Goal: Task Accomplishment & Management: Complete application form

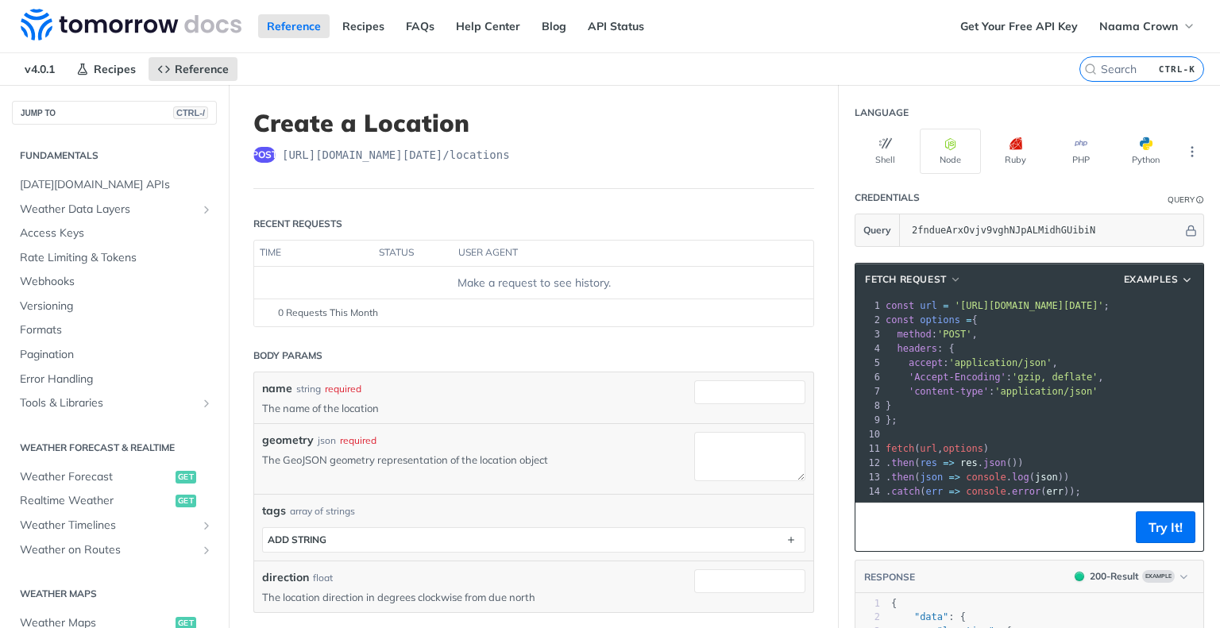
scroll to position [598, 0]
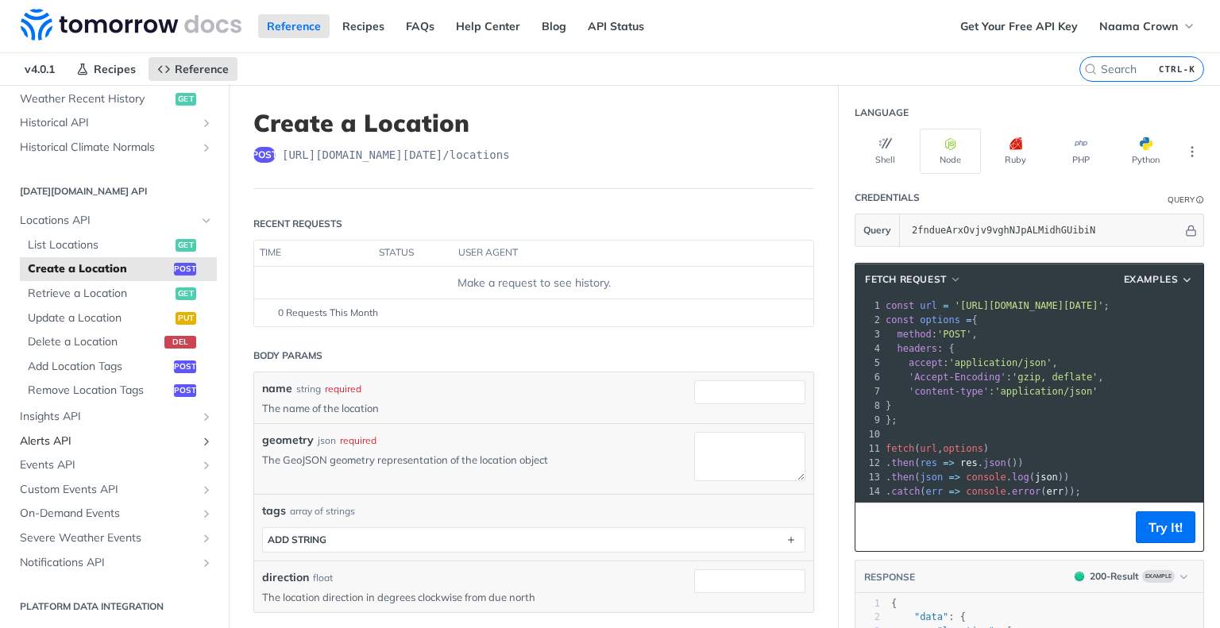
click at [159, 434] on span "Alerts API" at bounding box center [108, 442] width 176 height 16
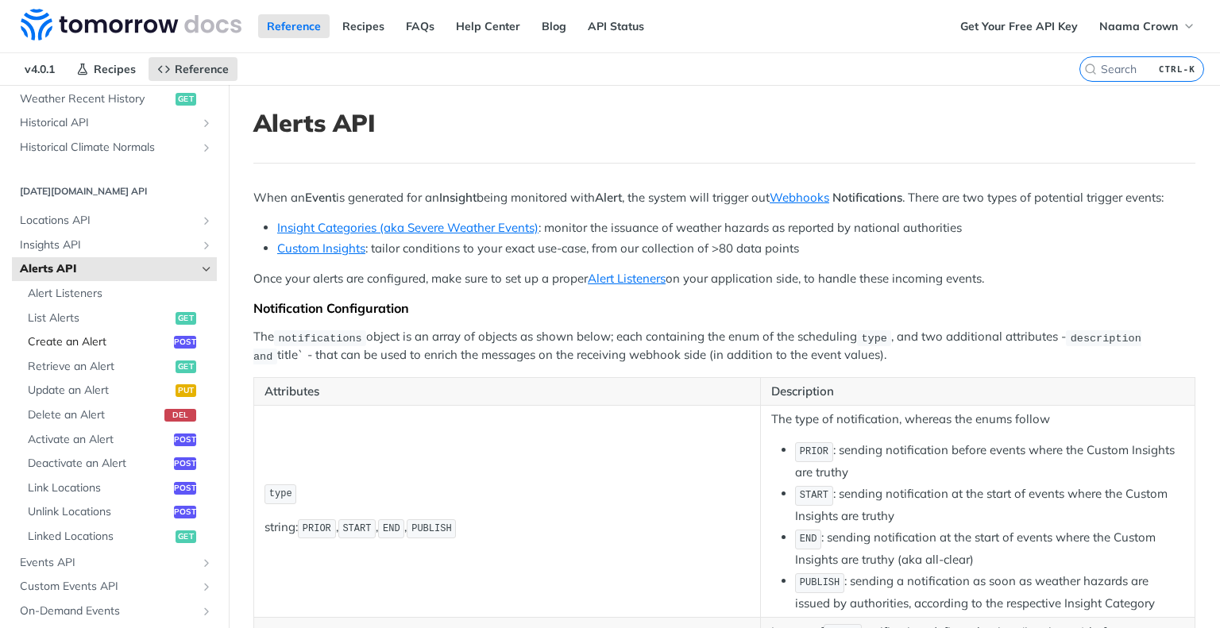
click at [92, 339] on span "Create an Alert" at bounding box center [99, 342] width 142 height 16
select select "true"
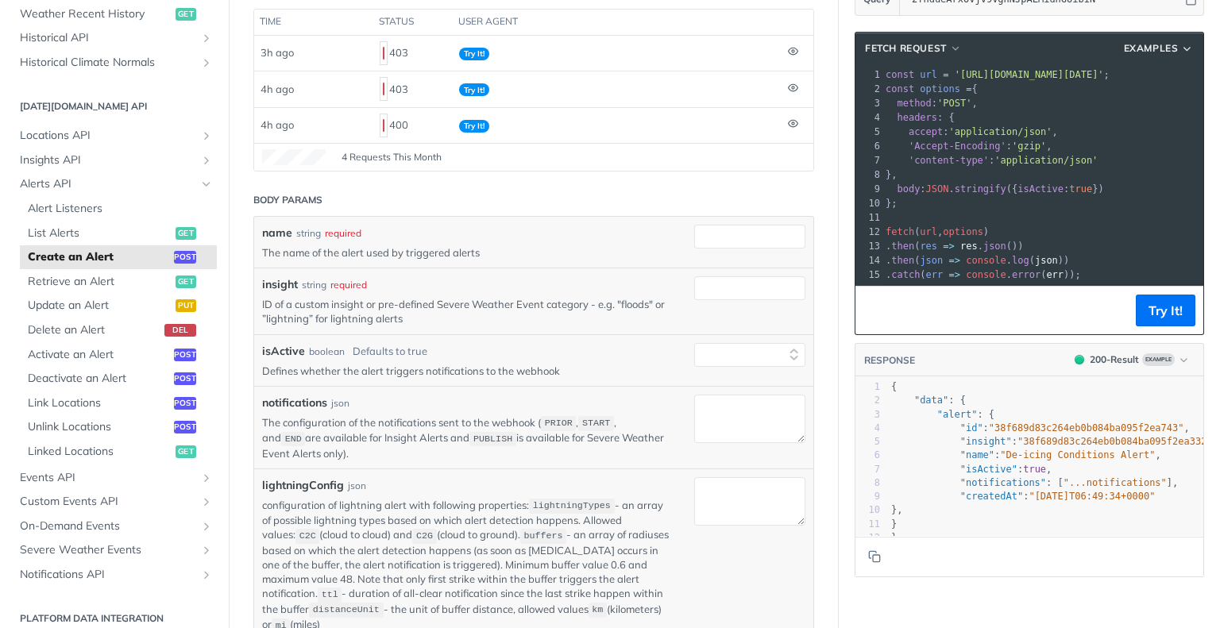
scroll to position [230, 0]
click at [280, 300] on p "ID of a custom insight or pre-defined Severe Weather Event category - e.g. "flo…" at bounding box center [466, 312] width 408 height 29
click at [351, 307] on p "ID of a custom insight or pre-defined Severe Weather Event category - e.g. "flo…" at bounding box center [466, 312] width 408 height 29
click at [438, 299] on p "ID of a custom insight or pre-defined Severe Weather Event category - e.g. "flo…" at bounding box center [466, 312] width 408 height 29
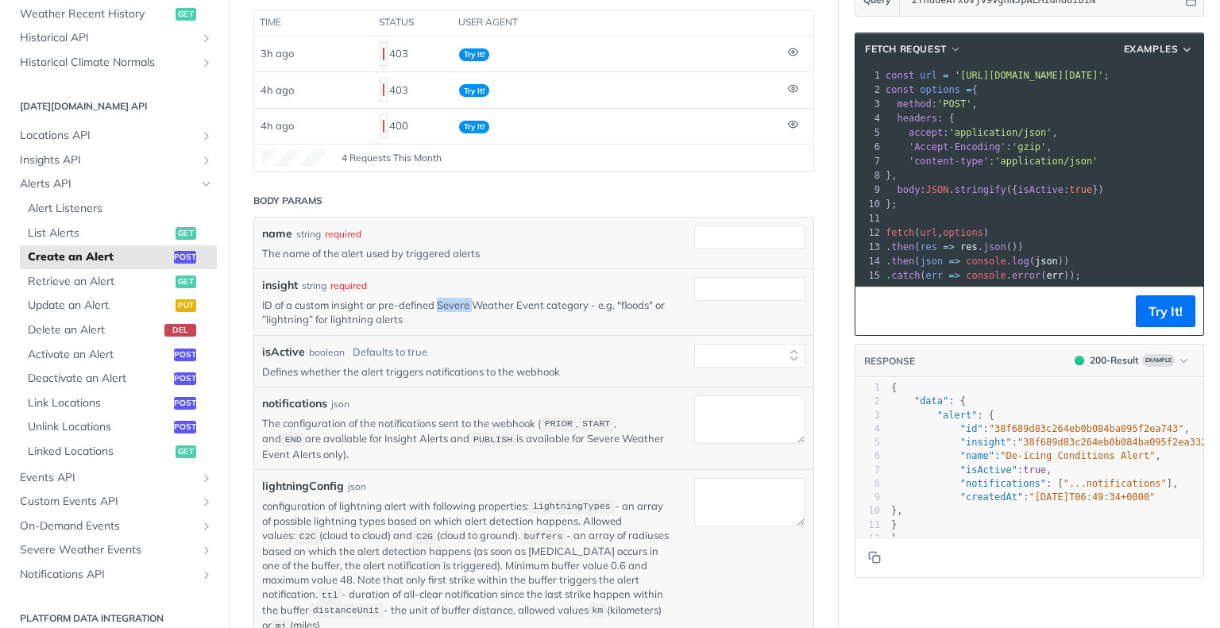
click at [438, 299] on p "ID of a custom insight or pre-defined Severe Weather Event category - e.g. "flo…" at bounding box center [466, 312] width 408 height 29
click at [273, 304] on p "ID of a custom insight or pre-defined Severe Weather Event category - e.g. "flo…" at bounding box center [466, 312] width 408 height 29
click at [89, 157] on span "Insights API" at bounding box center [108, 160] width 176 height 16
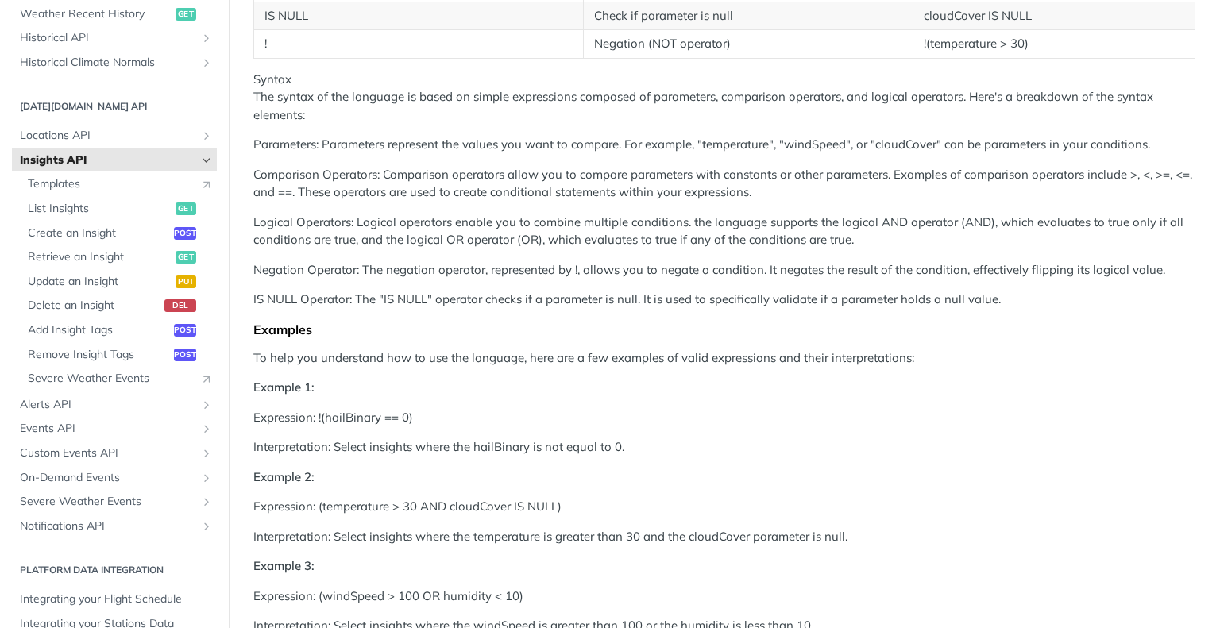
scroll to position [691, 0]
